Goal: Check status: Check status

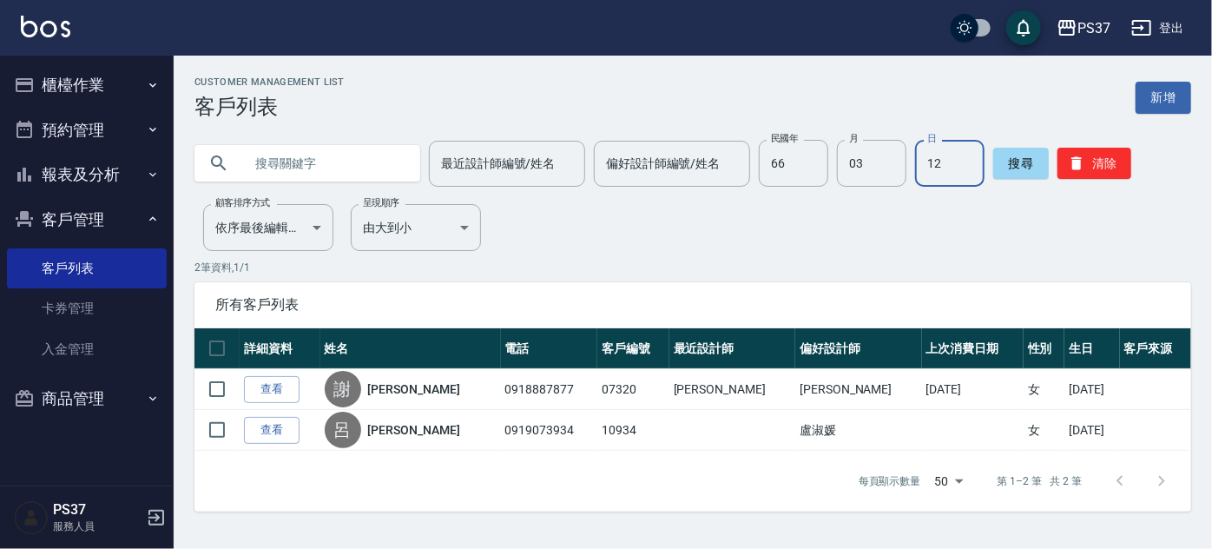
click at [90, 165] on button "報表及分析" at bounding box center [87, 174] width 160 height 45
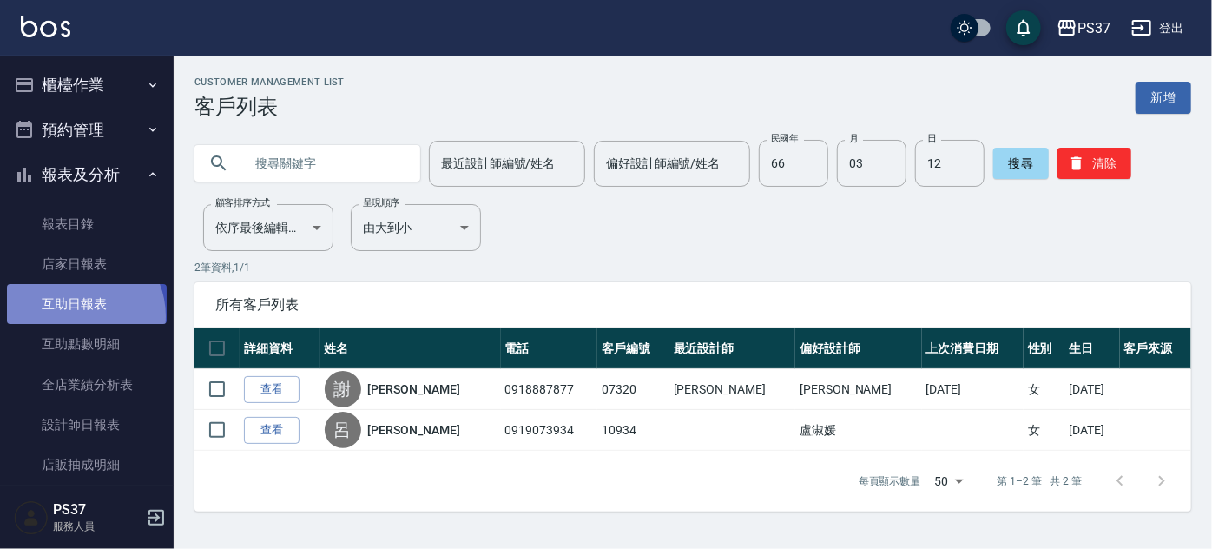
click at [76, 316] on link "互助日報表" at bounding box center [87, 304] width 160 height 40
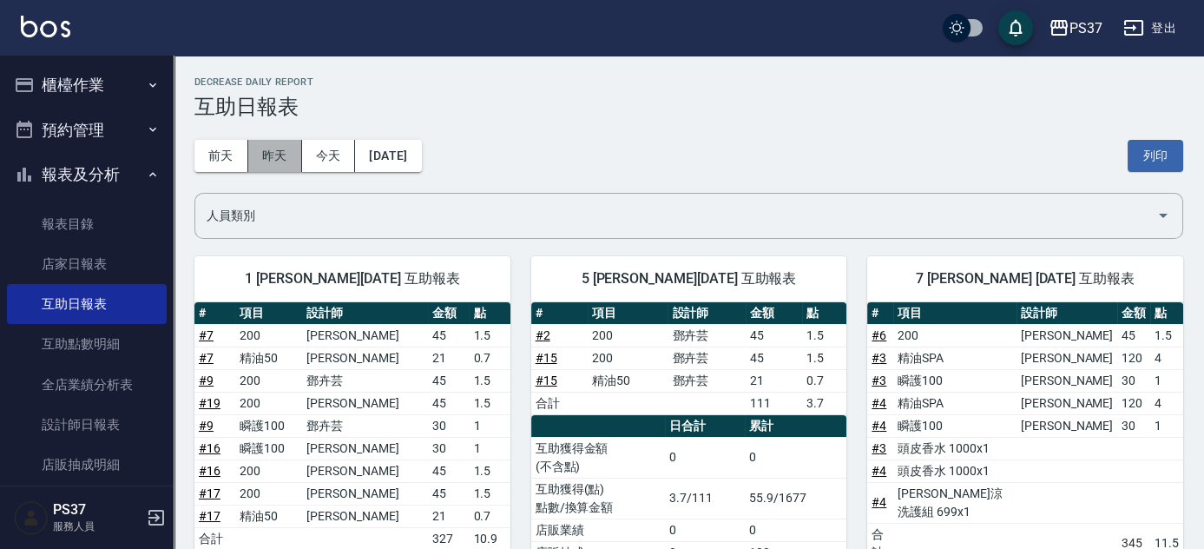
click at [275, 155] on button "昨天" at bounding box center [275, 156] width 54 height 32
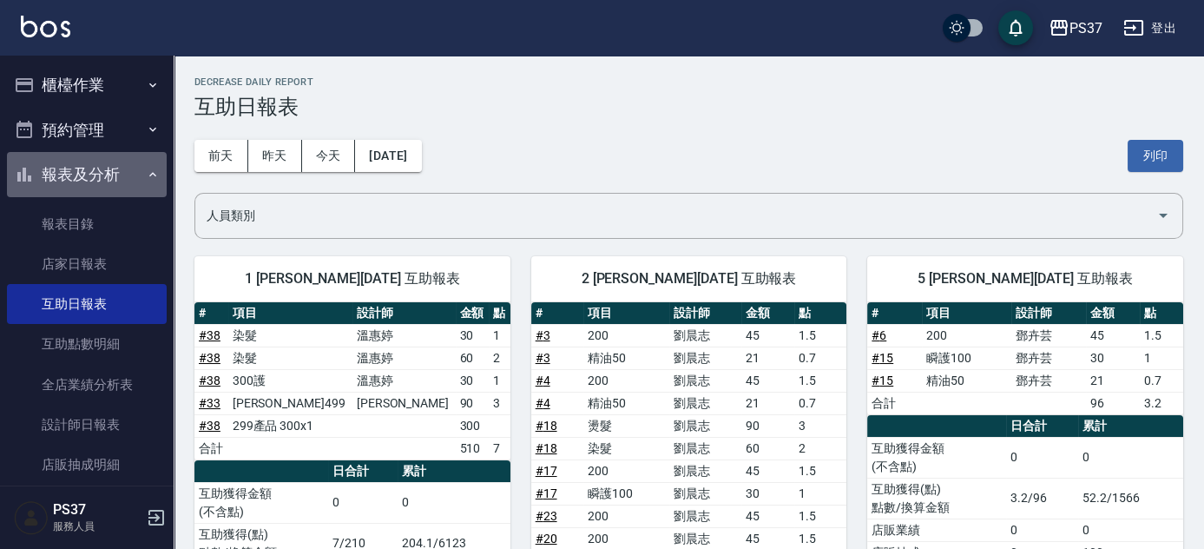
click at [99, 157] on button "報表及分析" at bounding box center [87, 174] width 160 height 45
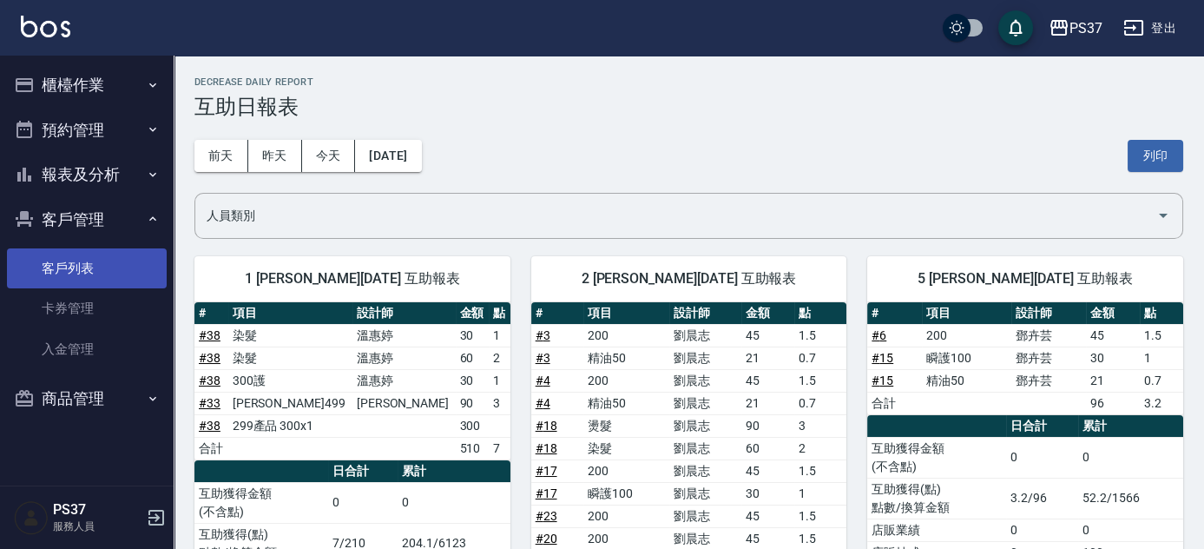
click at [88, 267] on link "客戶列表" at bounding box center [87, 268] width 160 height 40
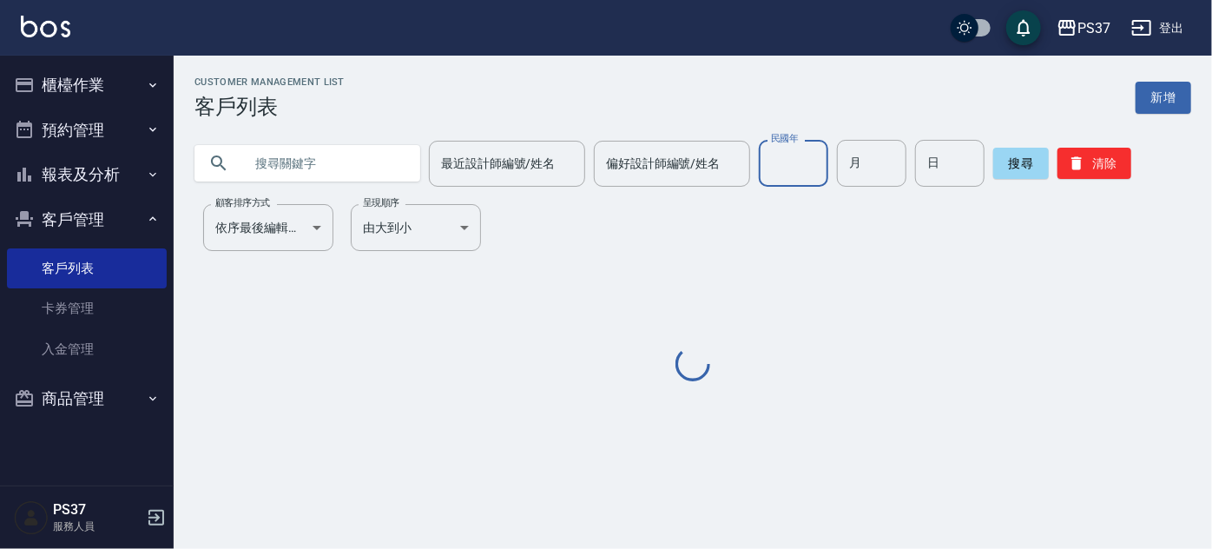
click at [787, 170] on input "民國年" at bounding box center [793, 163] width 69 height 47
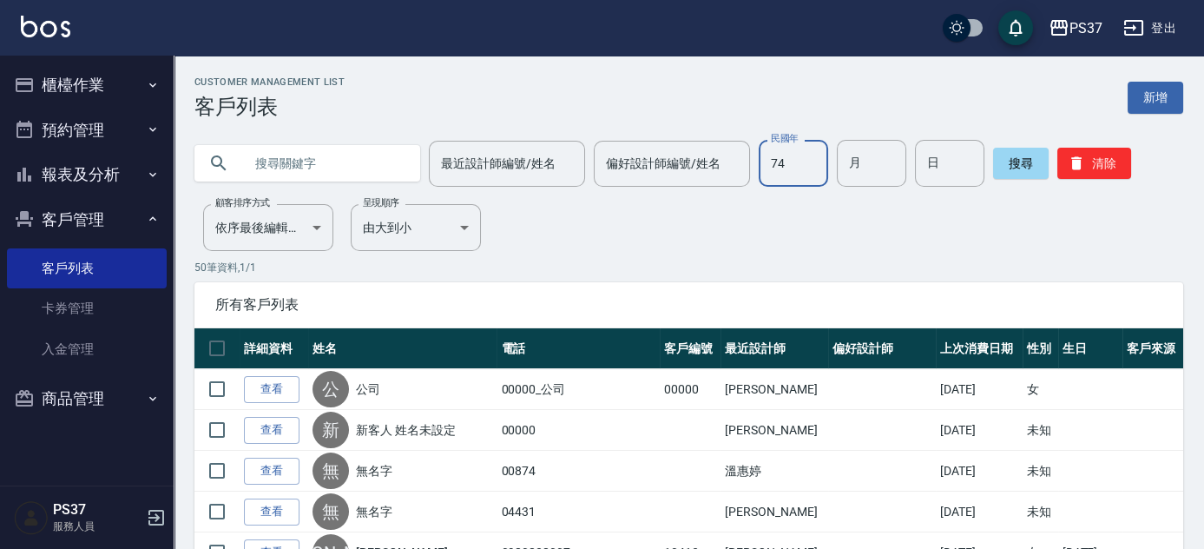
type input "74"
type input "11"
type input "22"
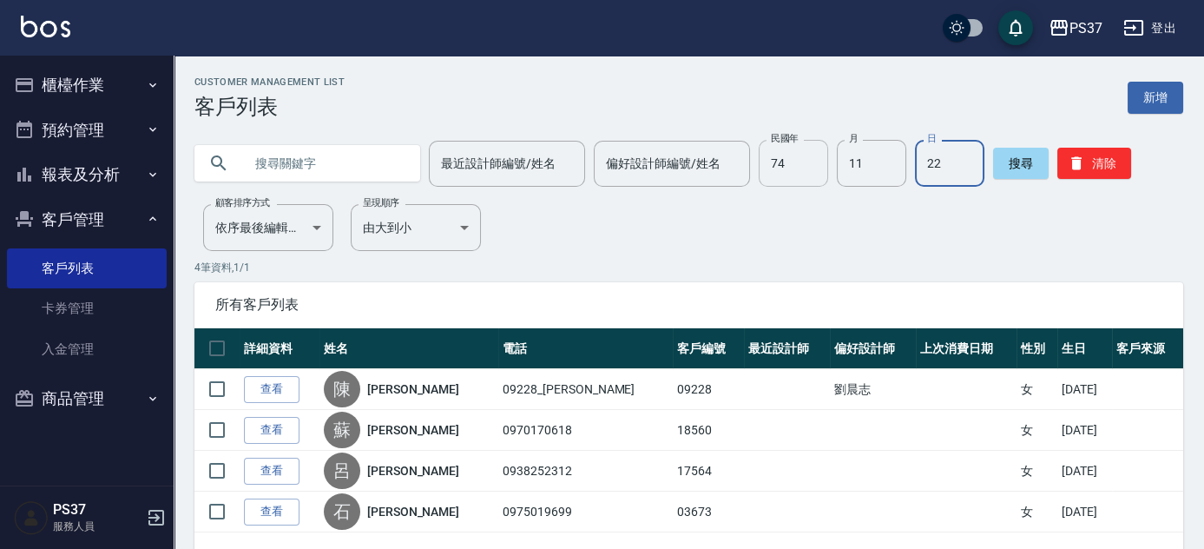
click at [786, 172] on input "74" at bounding box center [793, 163] width 69 height 47
click at [866, 169] on input "11" at bounding box center [871, 163] width 69 height 47
type input "12"
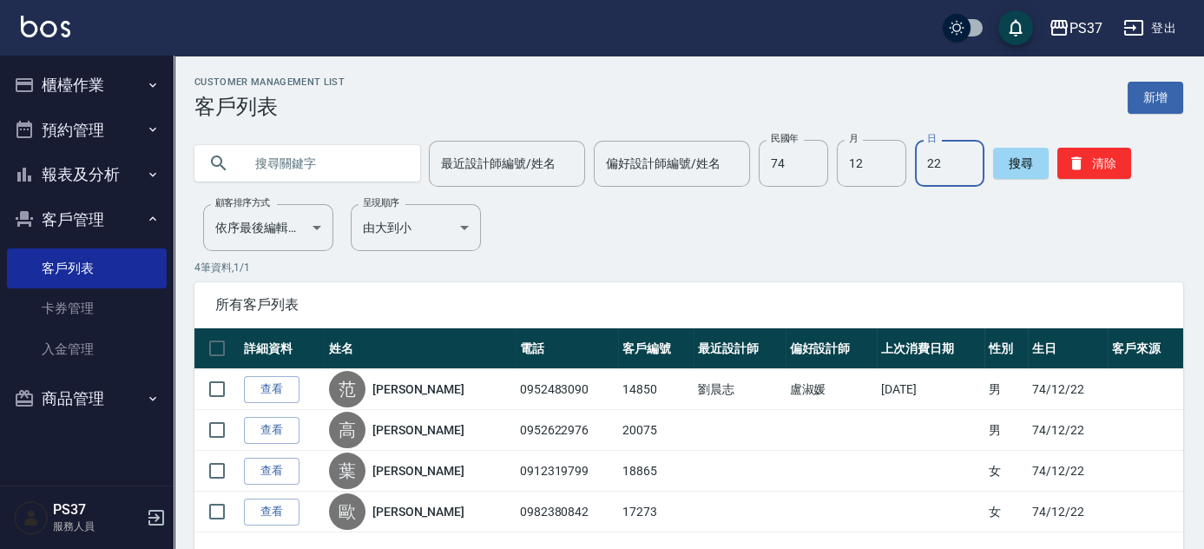
drag, startPoint x: 103, startPoint y: 219, endPoint x: 67, endPoint y: 156, distance: 72.4
click at [103, 219] on button "客戶管理" at bounding box center [87, 219] width 160 height 45
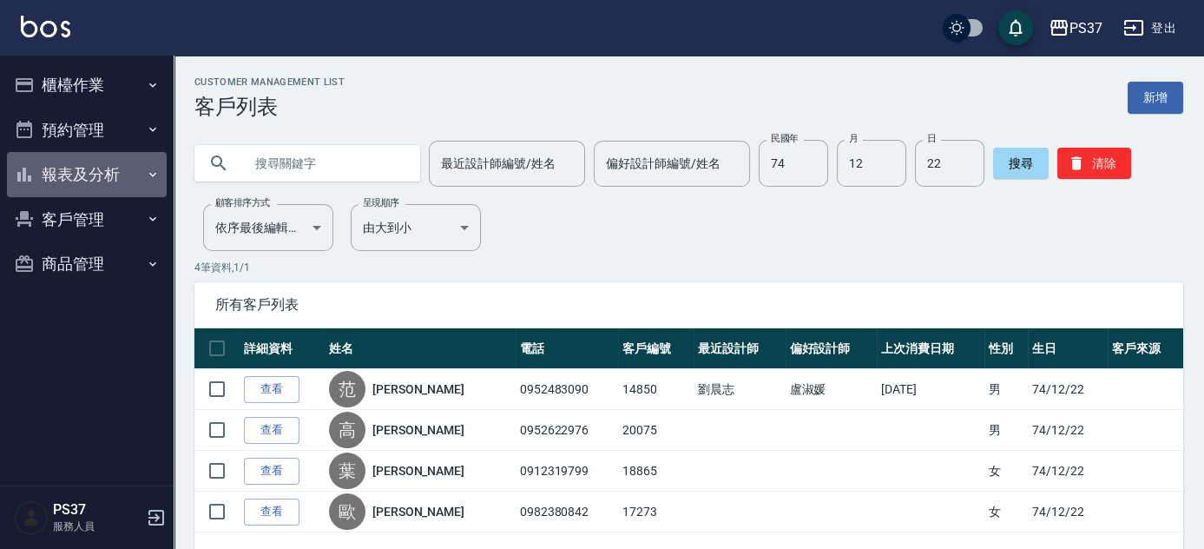
click at [98, 173] on button "報表及分析" at bounding box center [87, 174] width 160 height 45
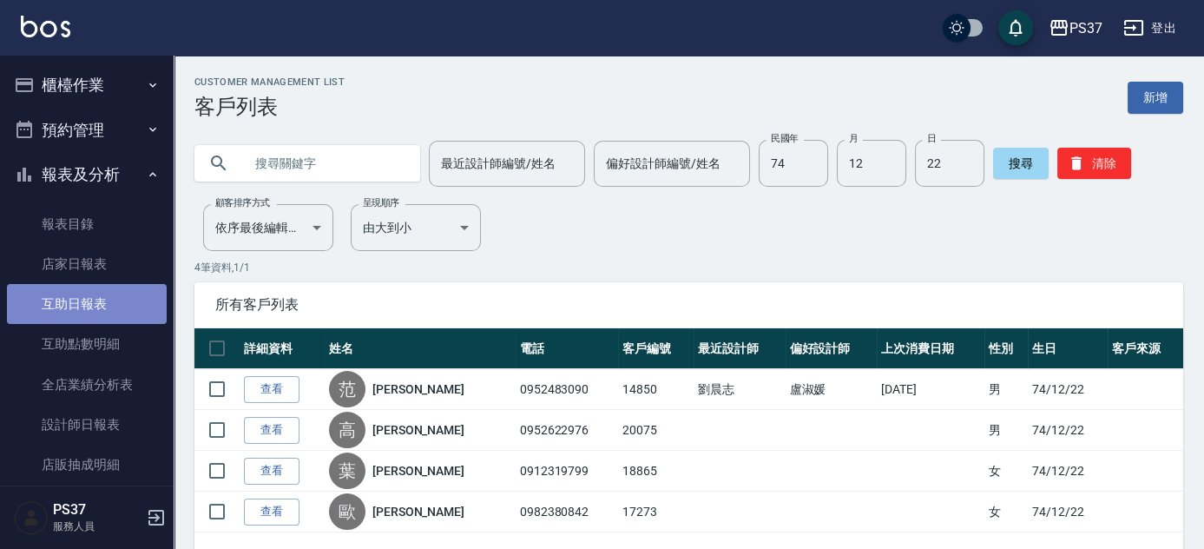
click at [90, 310] on link "互助日報表" at bounding box center [87, 304] width 160 height 40
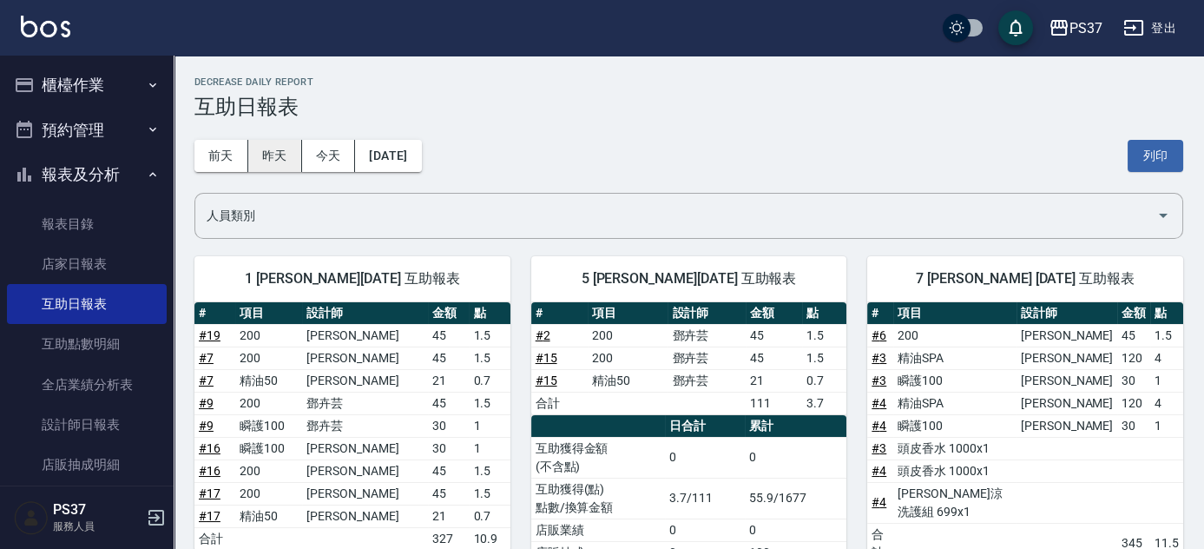
click at [286, 156] on button "昨天" at bounding box center [275, 156] width 54 height 32
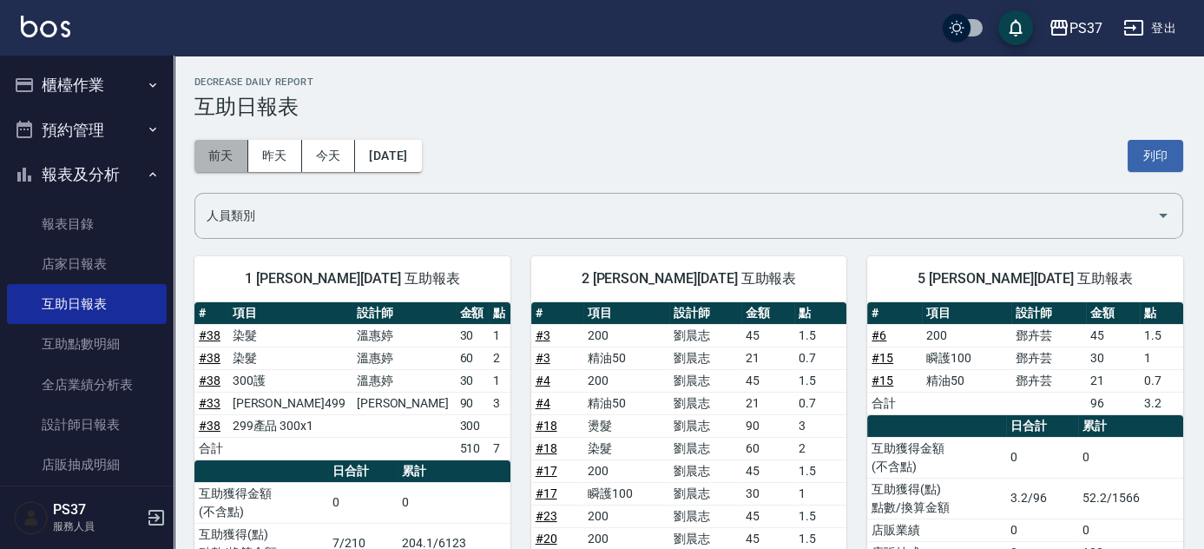
click at [233, 159] on button "前天" at bounding box center [222, 156] width 54 height 32
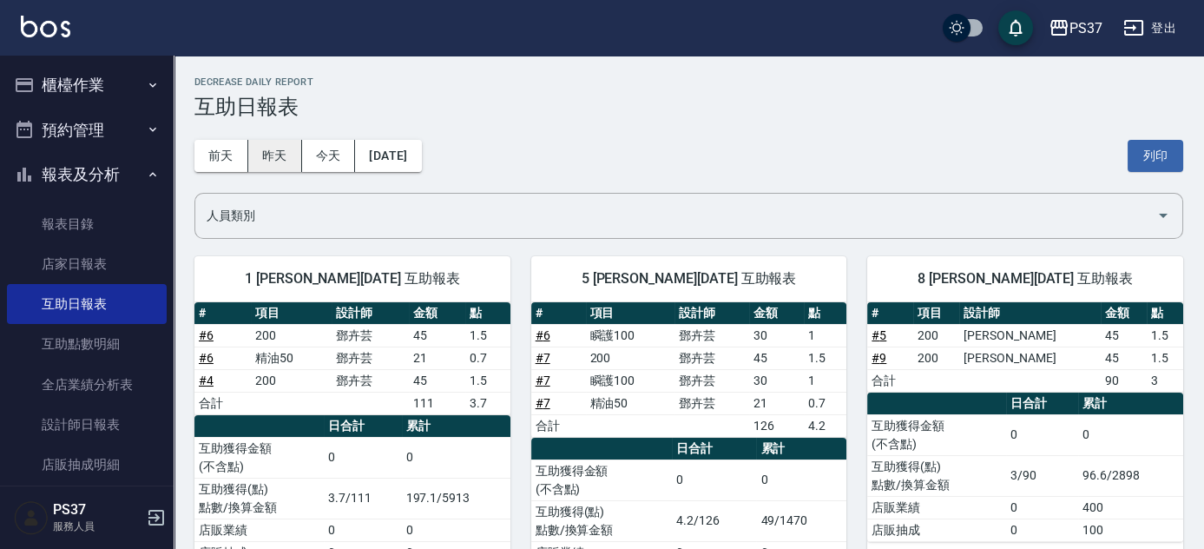
click at [271, 159] on button "昨天" at bounding box center [275, 156] width 54 height 32
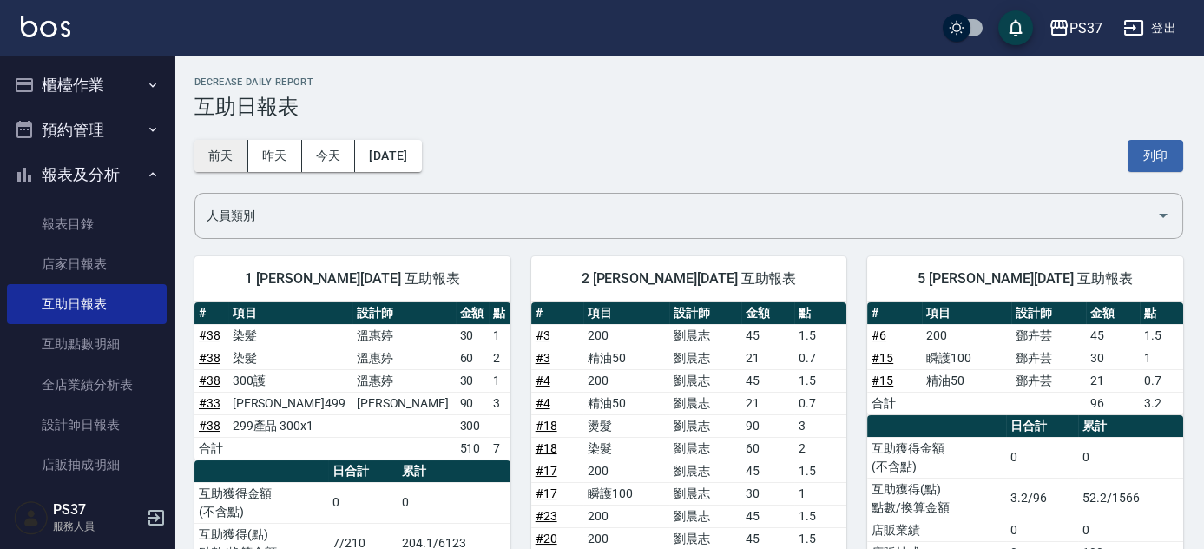
click at [195, 148] on button "前天" at bounding box center [222, 156] width 54 height 32
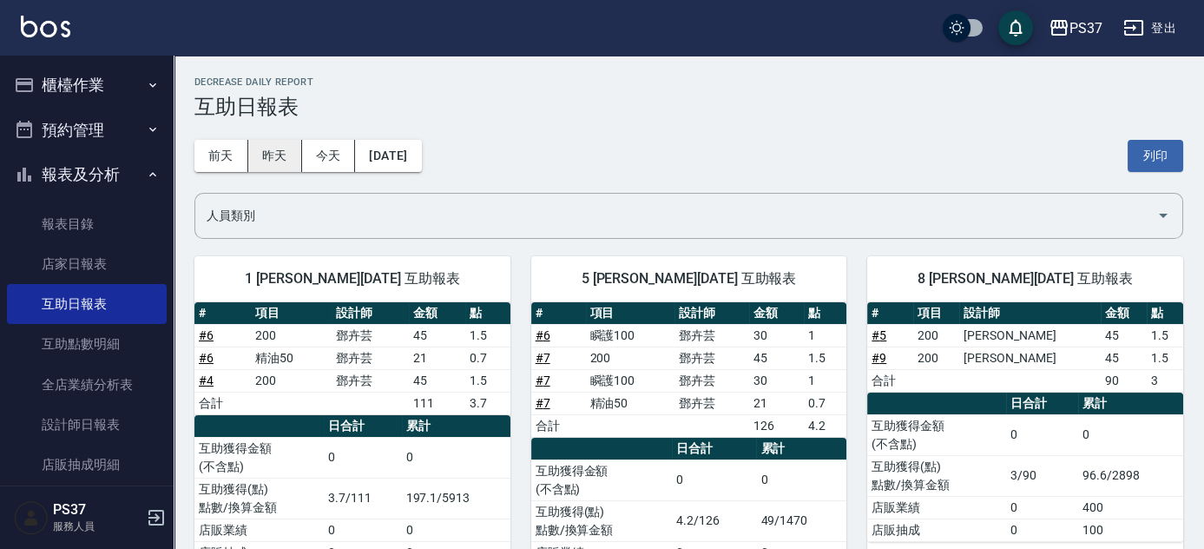
scroll to position [78, 0]
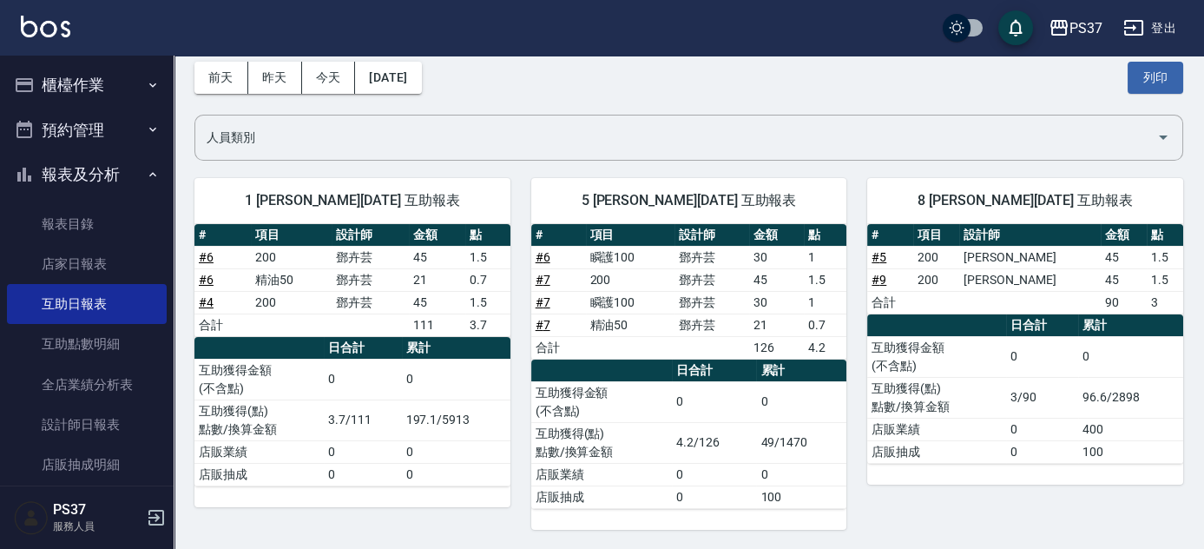
click at [272, 69] on button "昨天" at bounding box center [275, 78] width 54 height 32
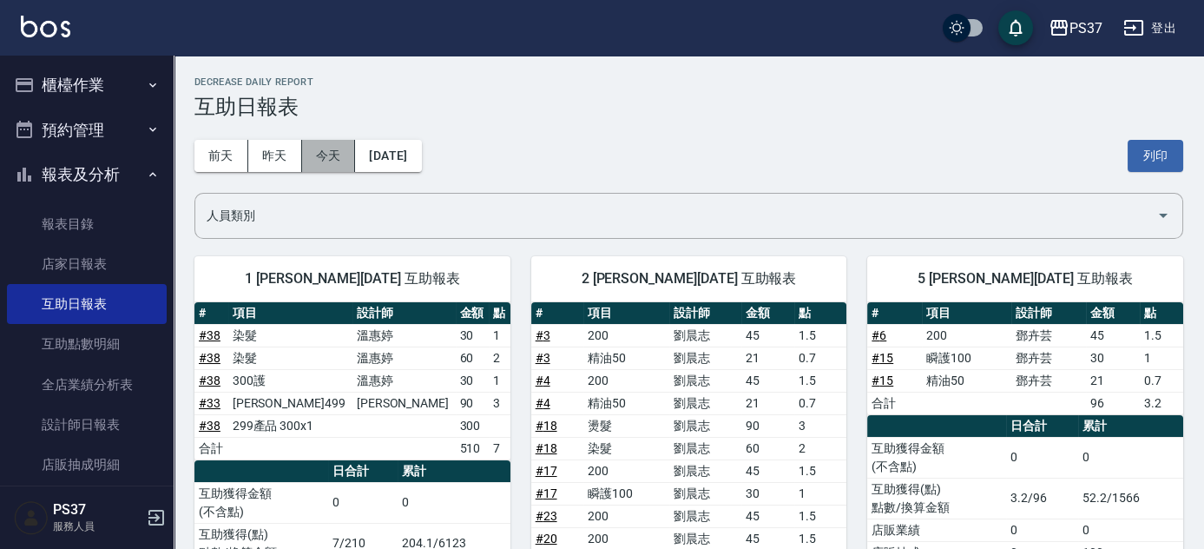
click at [328, 155] on button "今天" at bounding box center [329, 156] width 54 height 32
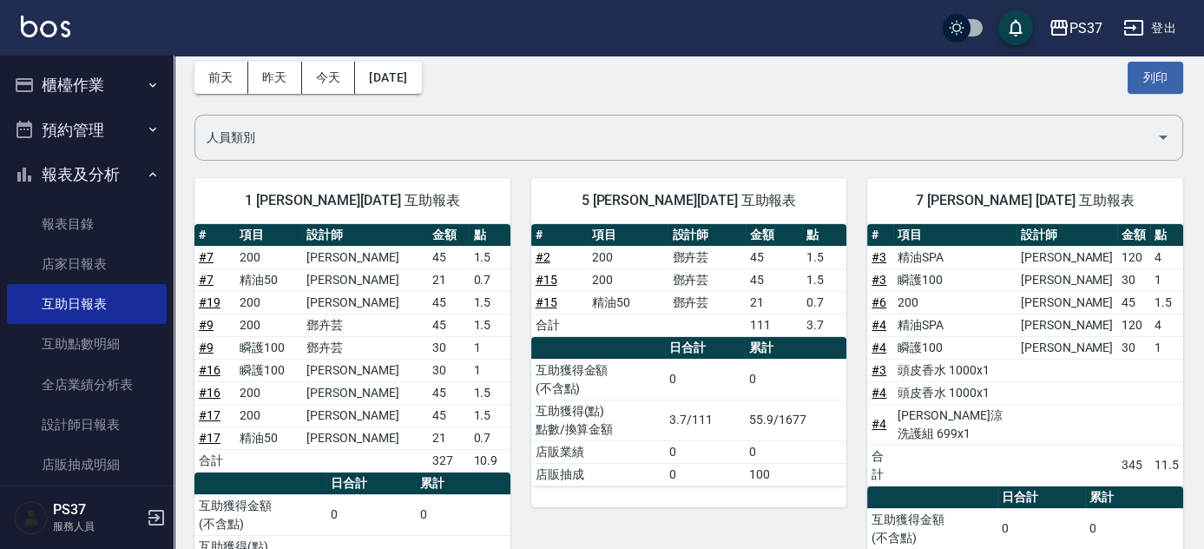
scroll to position [157, 0]
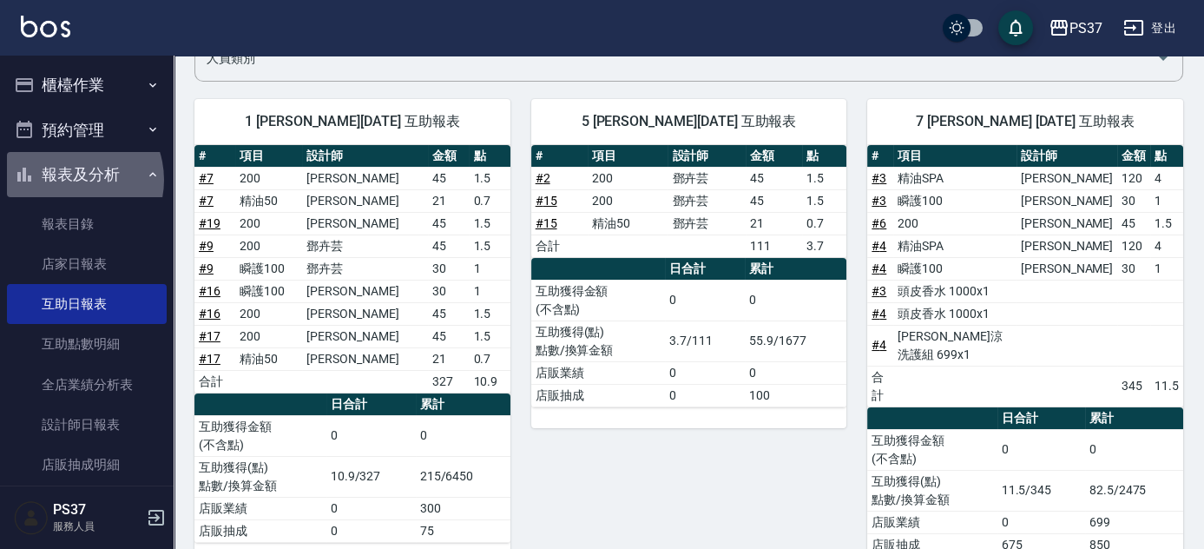
click at [69, 180] on button "報表及分析" at bounding box center [87, 174] width 160 height 45
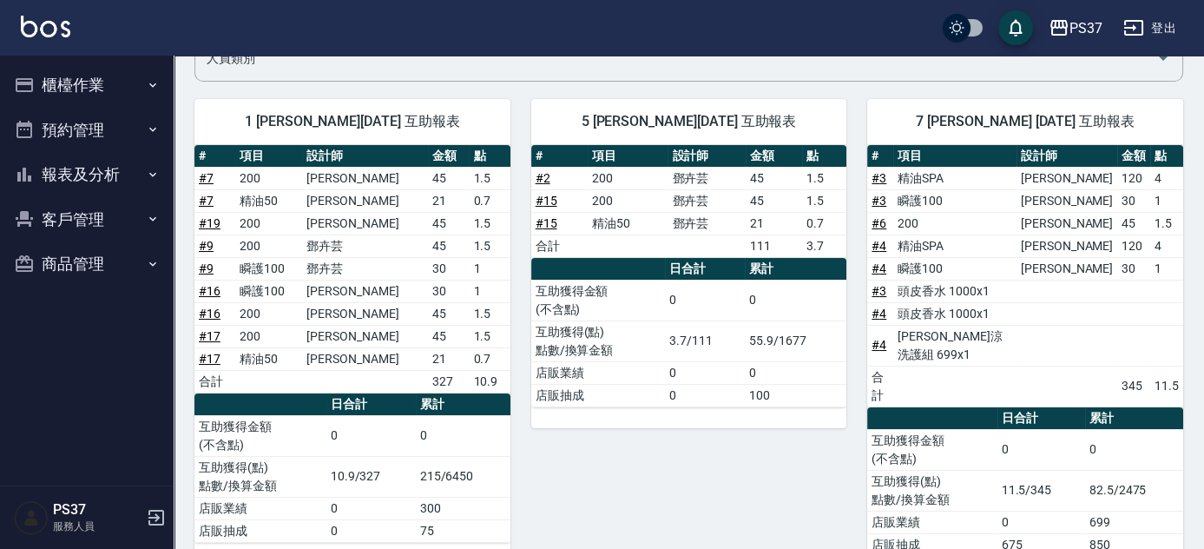
drag, startPoint x: 604, startPoint y: 426, endPoint x: 584, endPoint y: 432, distance: 22.0
click at [605, 425] on div "5 [PERSON_NAME][DATE] 互助報表 # 項目 設計師 金額 點 # 2 200 [PERSON_NAME]45 1.5 # 15 200 […" at bounding box center [679, 327] width 337 height 499
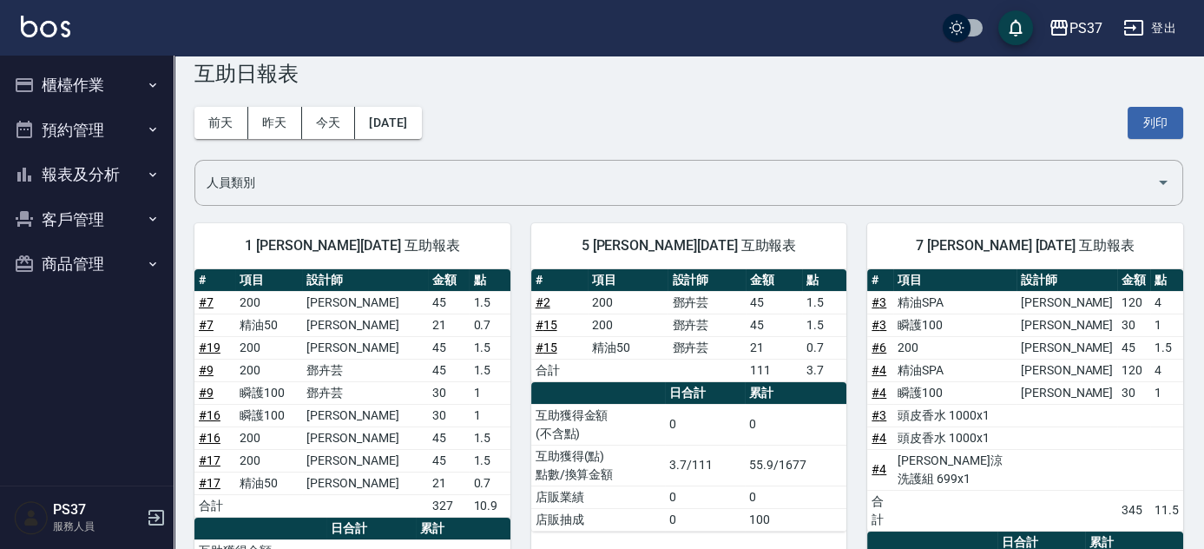
scroll to position [0, 0]
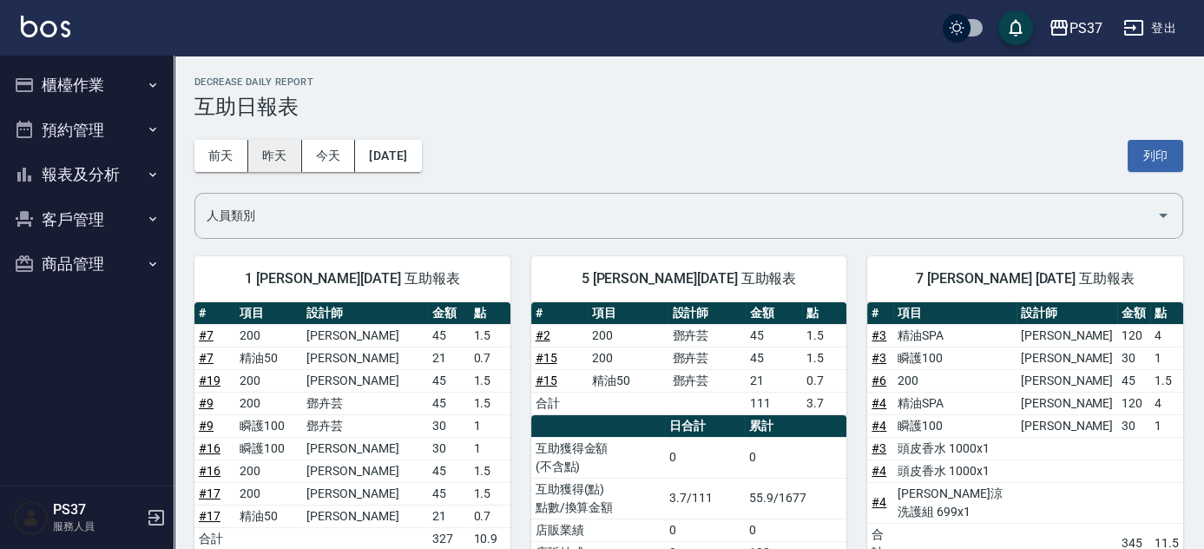
click at [273, 151] on button "昨天" at bounding box center [275, 156] width 54 height 32
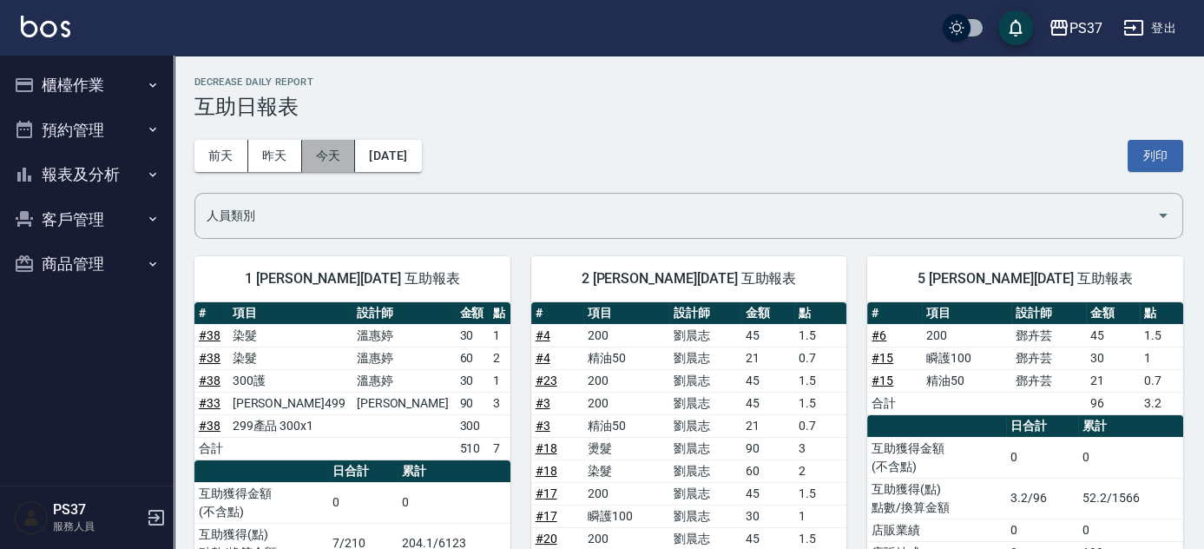
click at [331, 151] on button "今天" at bounding box center [329, 156] width 54 height 32
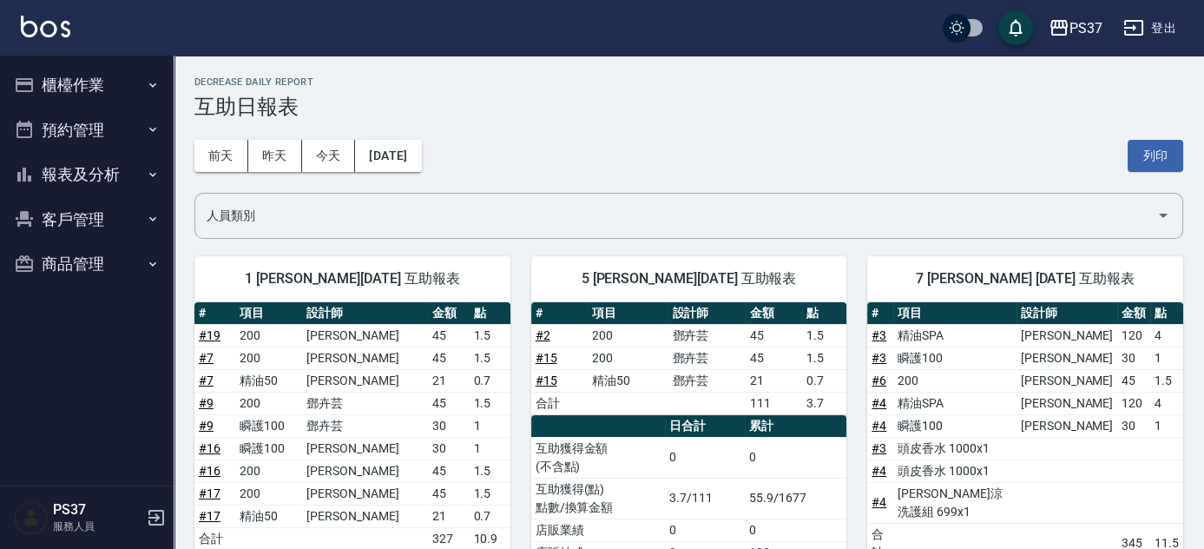
scroll to position [78, 0]
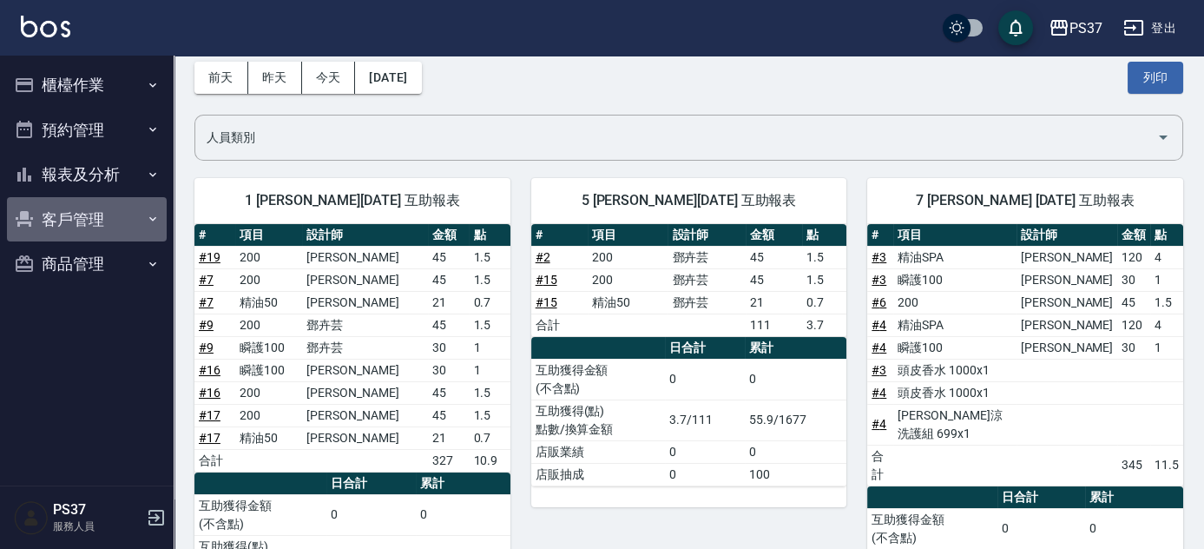
click at [61, 208] on button "客戶管理" at bounding box center [87, 219] width 160 height 45
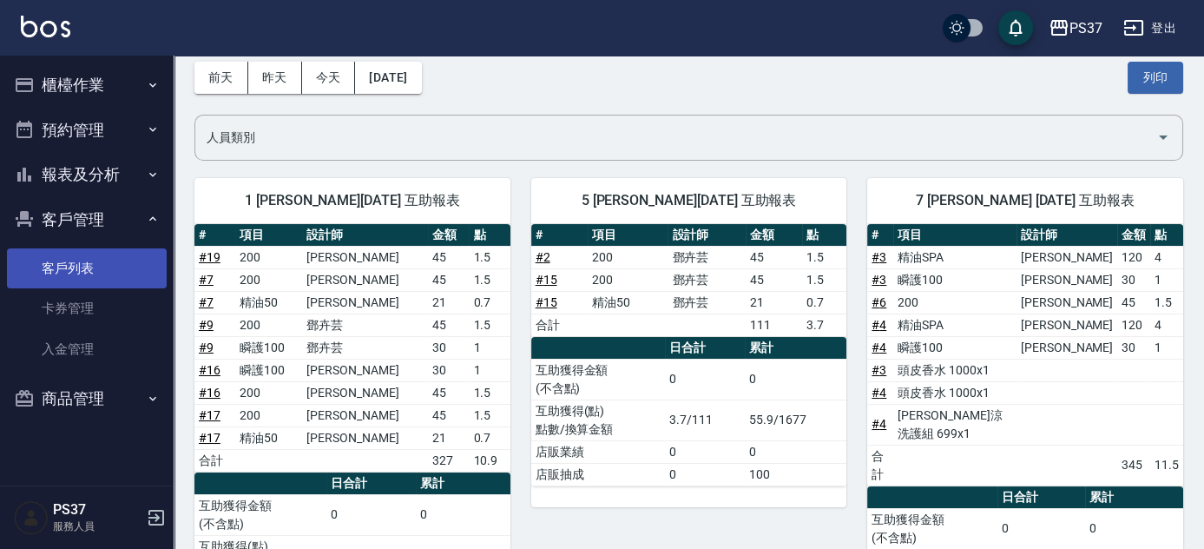
click at [89, 267] on link "客戶列表" at bounding box center [87, 268] width 160 height 40
